Goal: Task Accomplishment & Management: Manage account settings

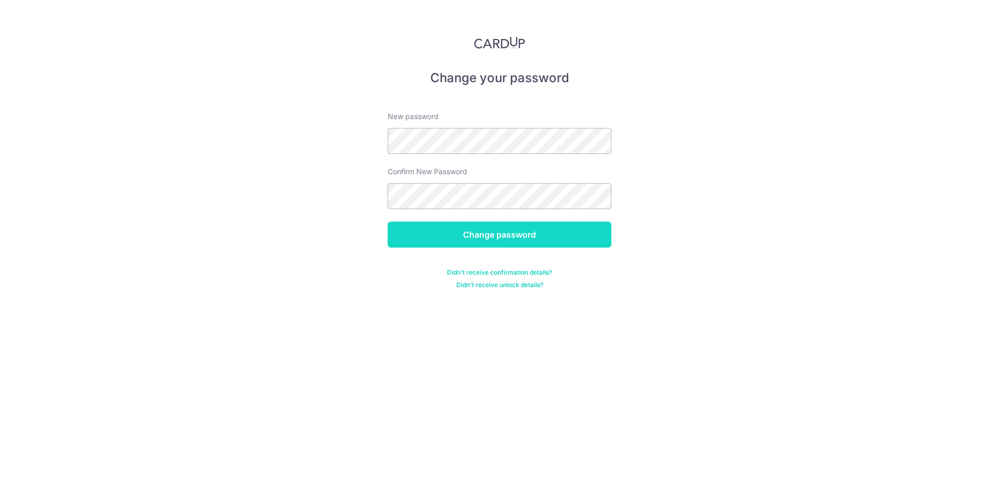
click at [522, 234] on input "Change password" at bounding box center [500, 235] width 224 height 26
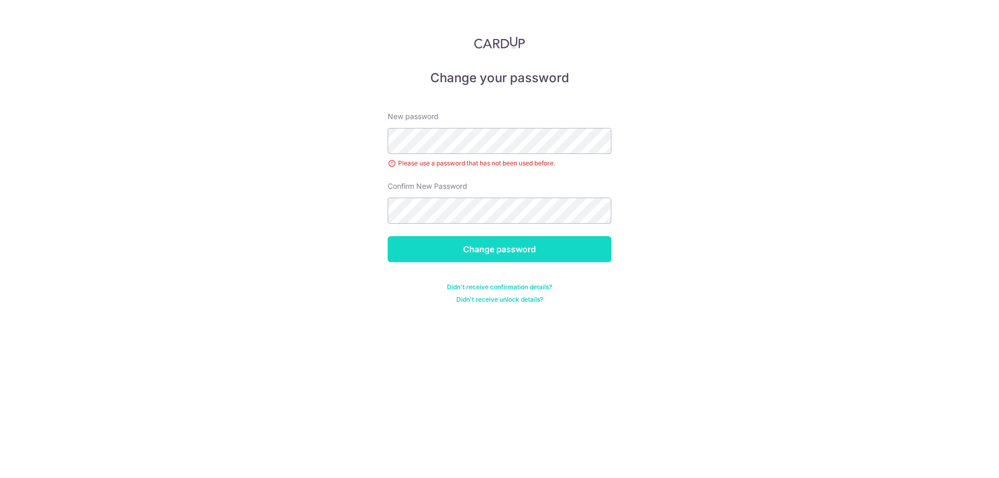
click at [568, 248] on input "Change password" at bounding box center [500, 249] width 224 height 26
